Goal: Contribute content

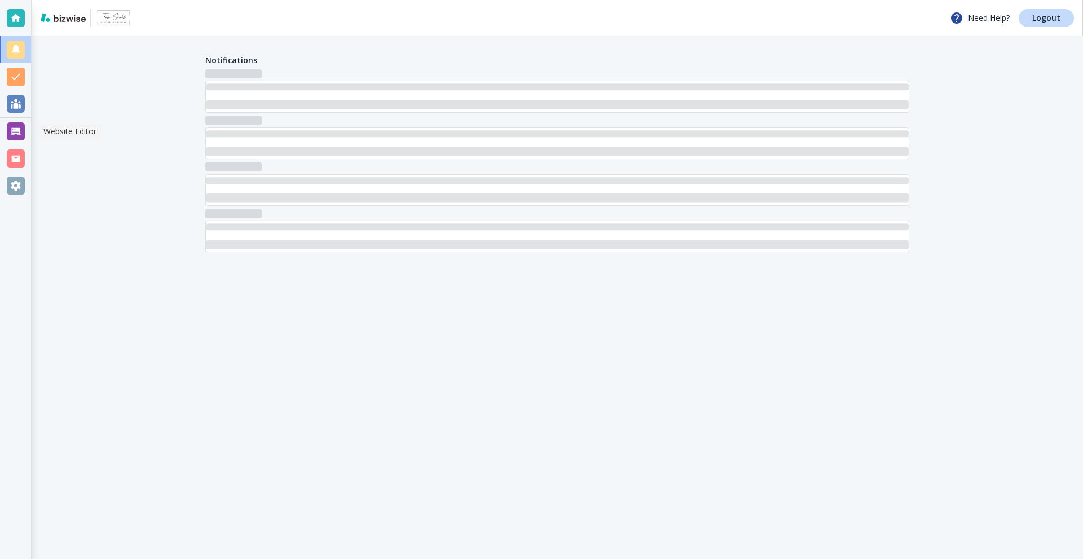
click at [18, 138] on div at bounding box center [16, 131] width 18 height 18
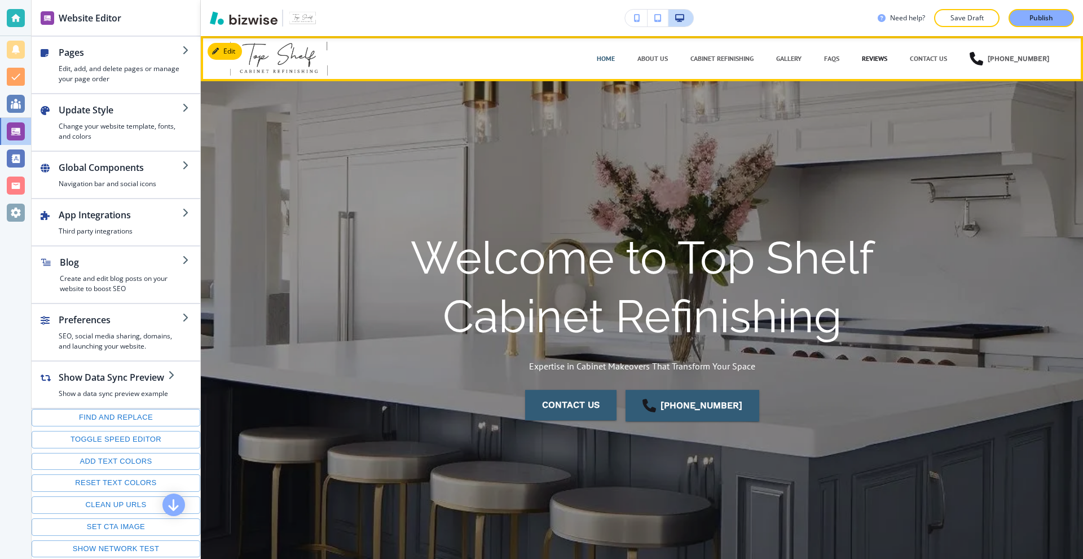
click at [868, 55] on p "Reviews" at bounding box center [874, 59] width 25 height 10
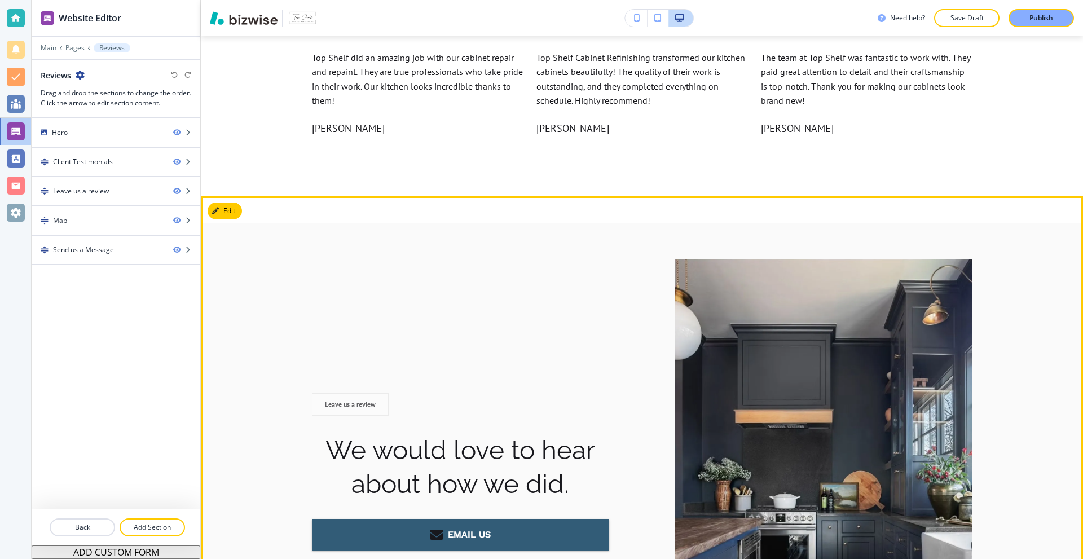
scroll to position [507, 0]
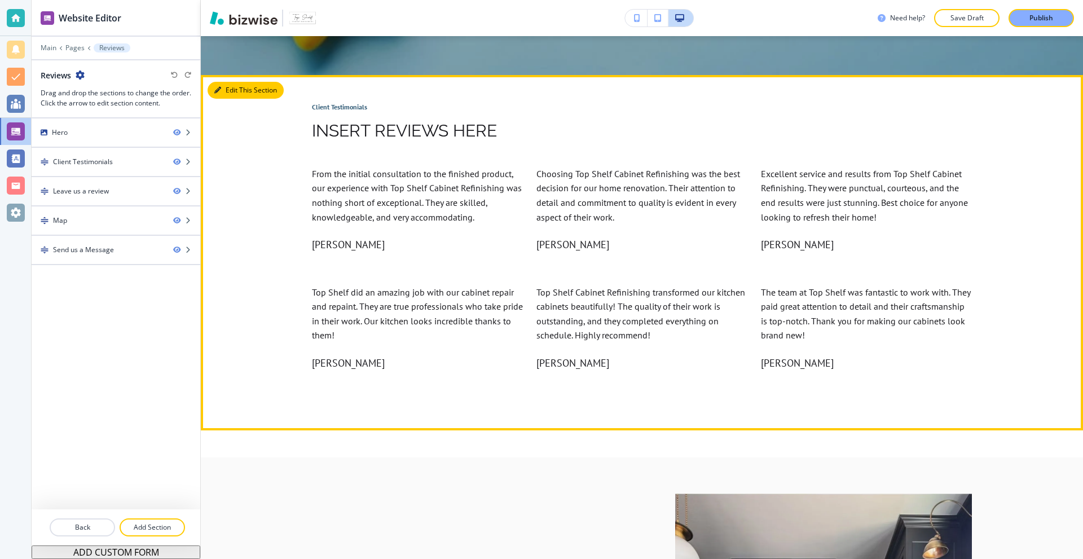
click at [236, 94] on button "Edit This Section" at bounding box center [246, 90] width 76 height 17
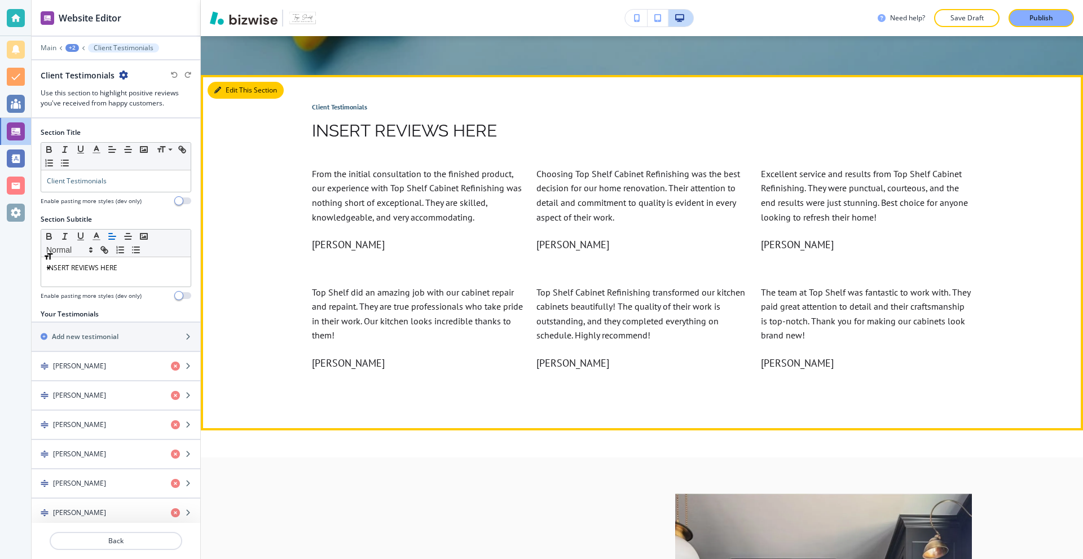
scroll to position [546, 0]
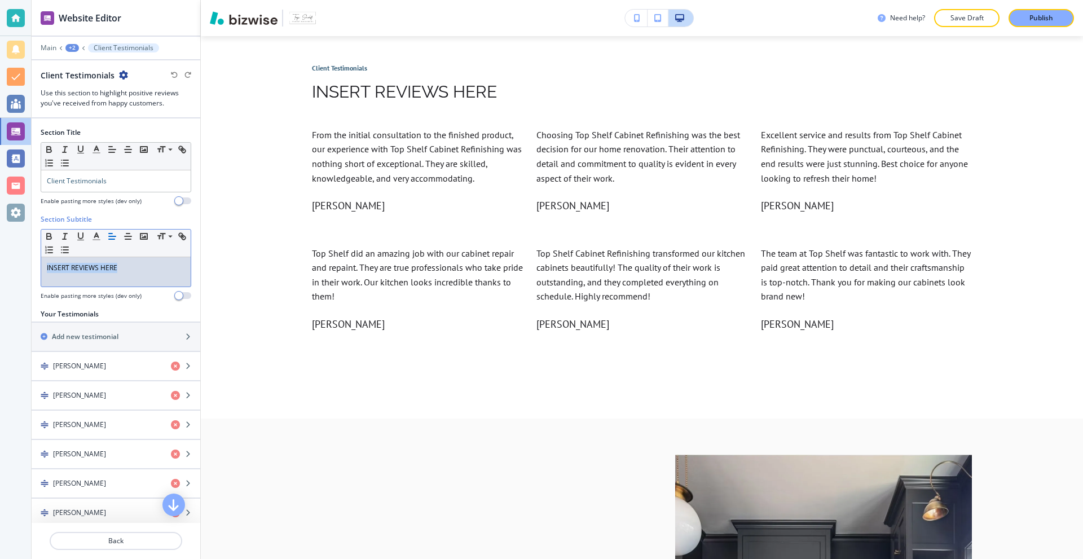
drag, startPoint x: 118, startPoint y: 270, endPoint x: 5, endPoint y: 262, distance: 113.6
click at [5, 263] on div "Website Editor Main +2 Client Testimonials Client Testimonials Use this section…" at bounding box center [541, 279] width 1083 height 559
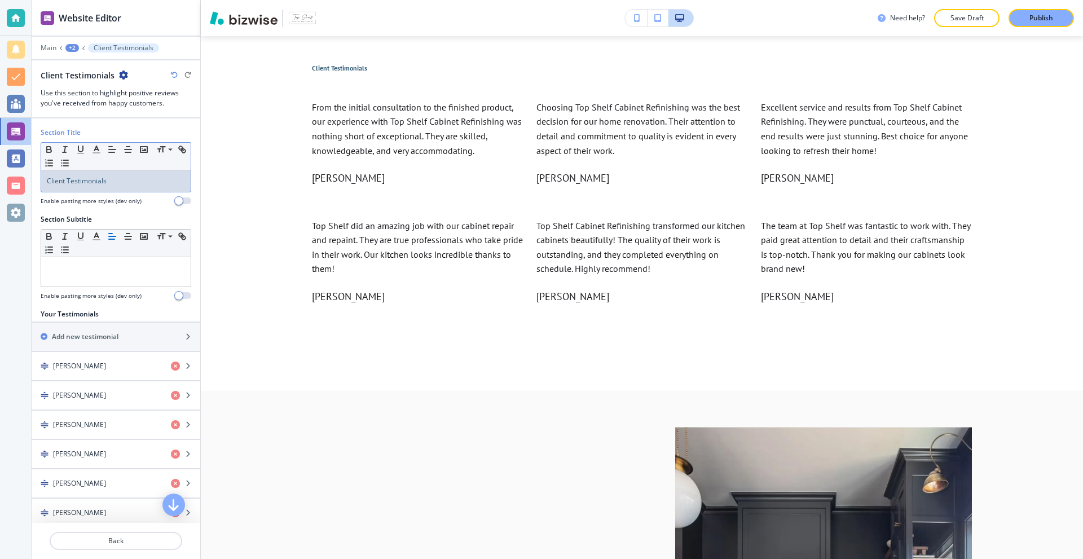
click at [132, 183] on p "Client Testimonials" at bounding box center [116, 181] width 138 height 10
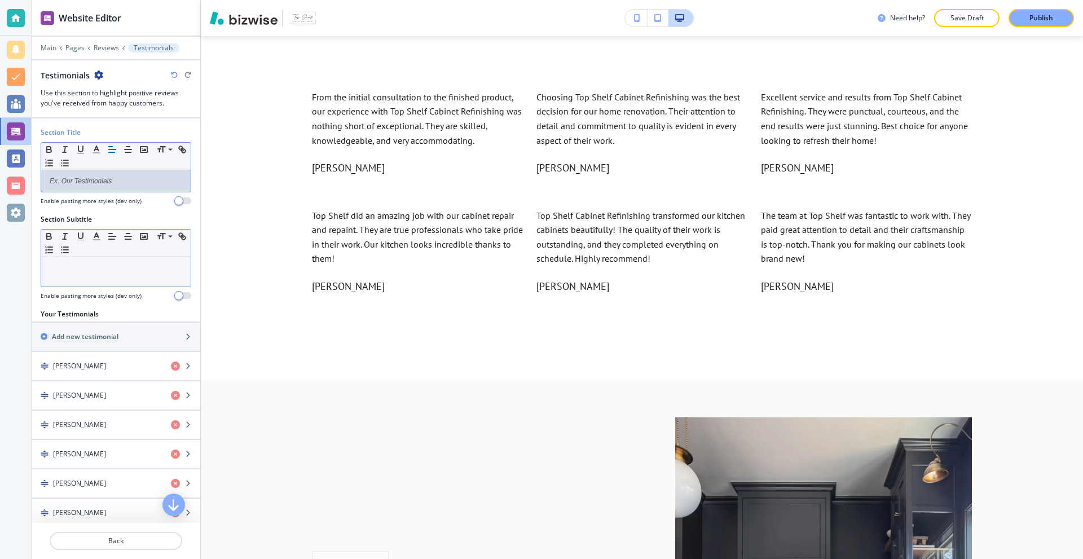
click at [107, 263] on div at bounding box center [115, 271] width 149 height 29
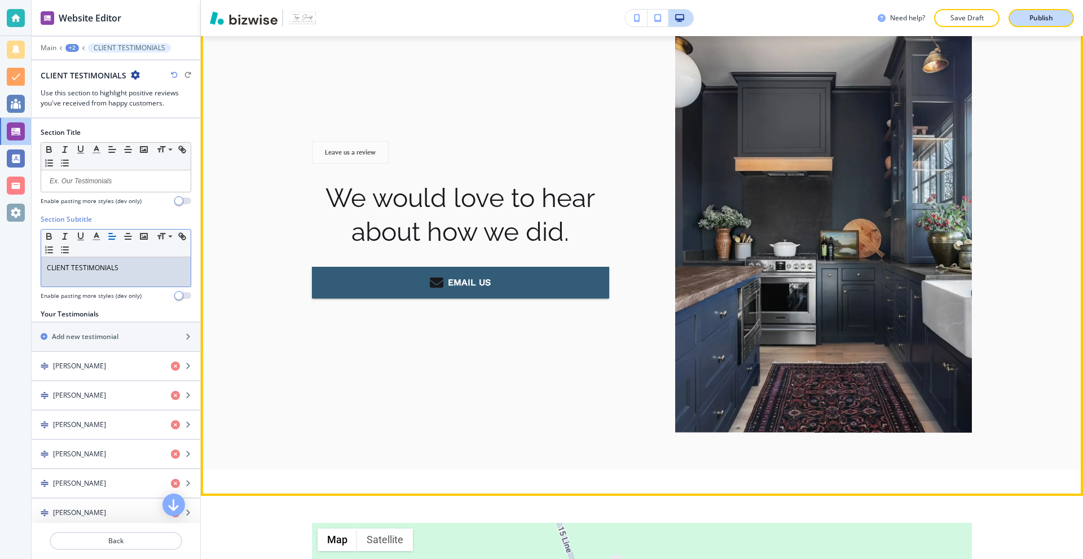
scroll to position [971, 0]
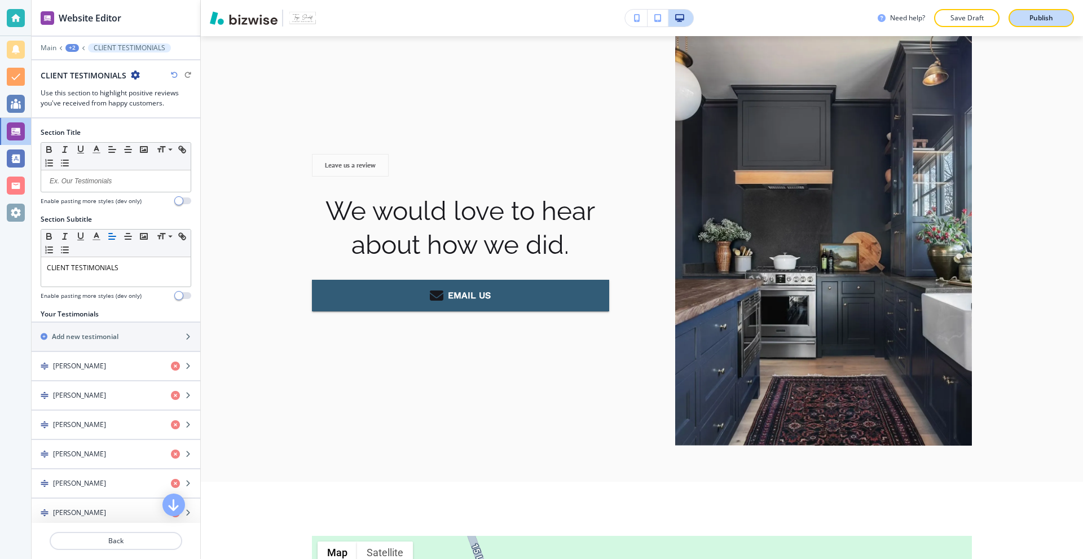
click at [1044, 17] on p "Publish" at bounding box center [1041, 18] width 24 height 10
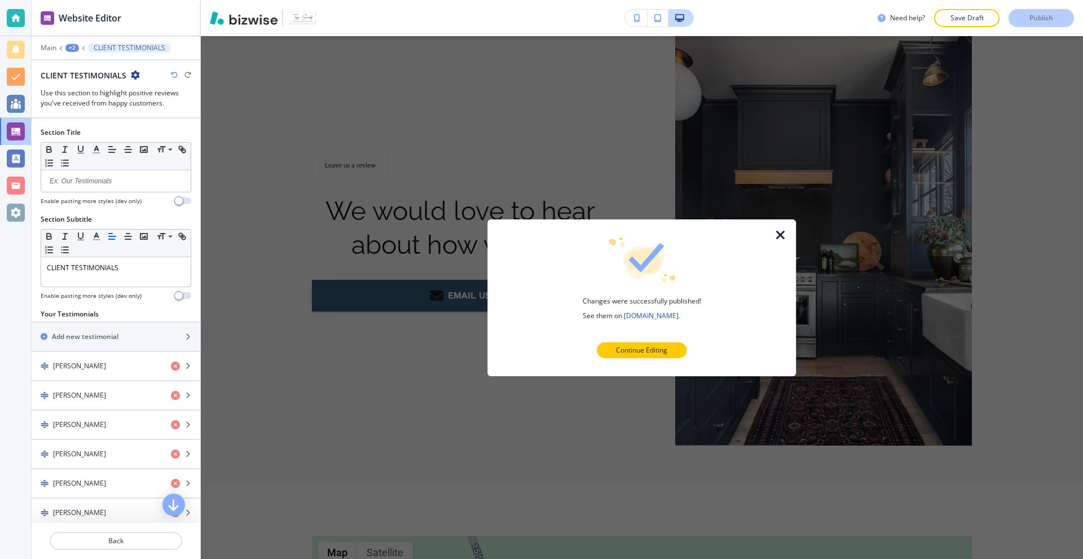
click at [775, 236] on icon "button" at bounding box center [781, 235] width 14 height 14
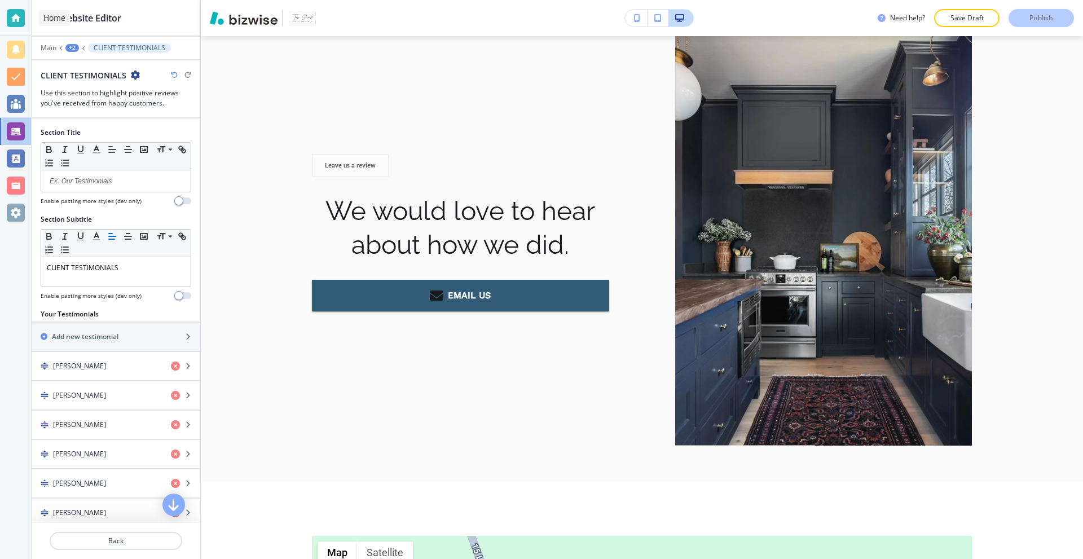
click at [8, 16] on div at bounding box center [16, 18] width 18 height 18
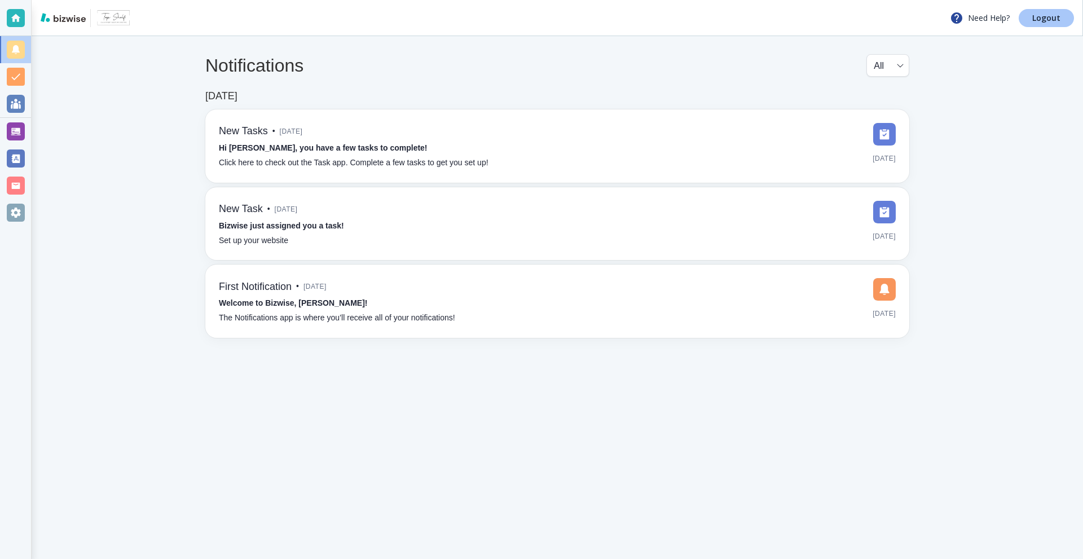
click at [1025, 21] on link "Logout" at bounding box center [1045, 18] width 55 height 18
